Goal: Use online tool/utility: Use online tool/utility

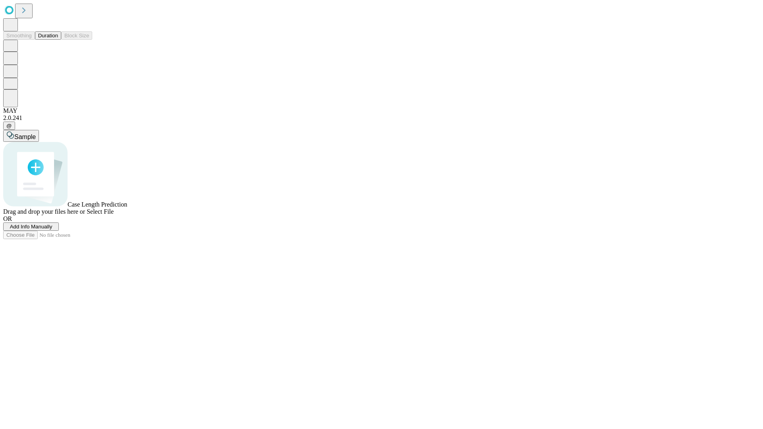
click at [58, 40] on button "Duration" at bounding box center [48, 35] width 26 height 8
click at [36, 134] on span "Sample" at bounding box center [24, 137] width 21 height 7
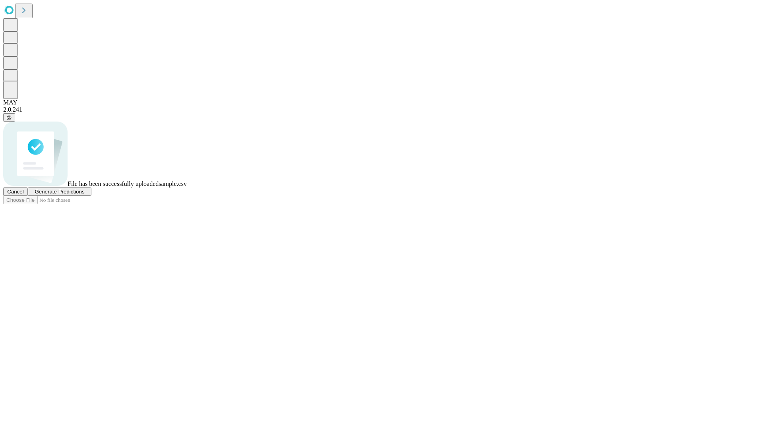
click at [84, 195] on span "Generate Predictions" at bounding box center [60, 192] width 50 height 6
